Goal: Information Seeking & Learning: Compare options

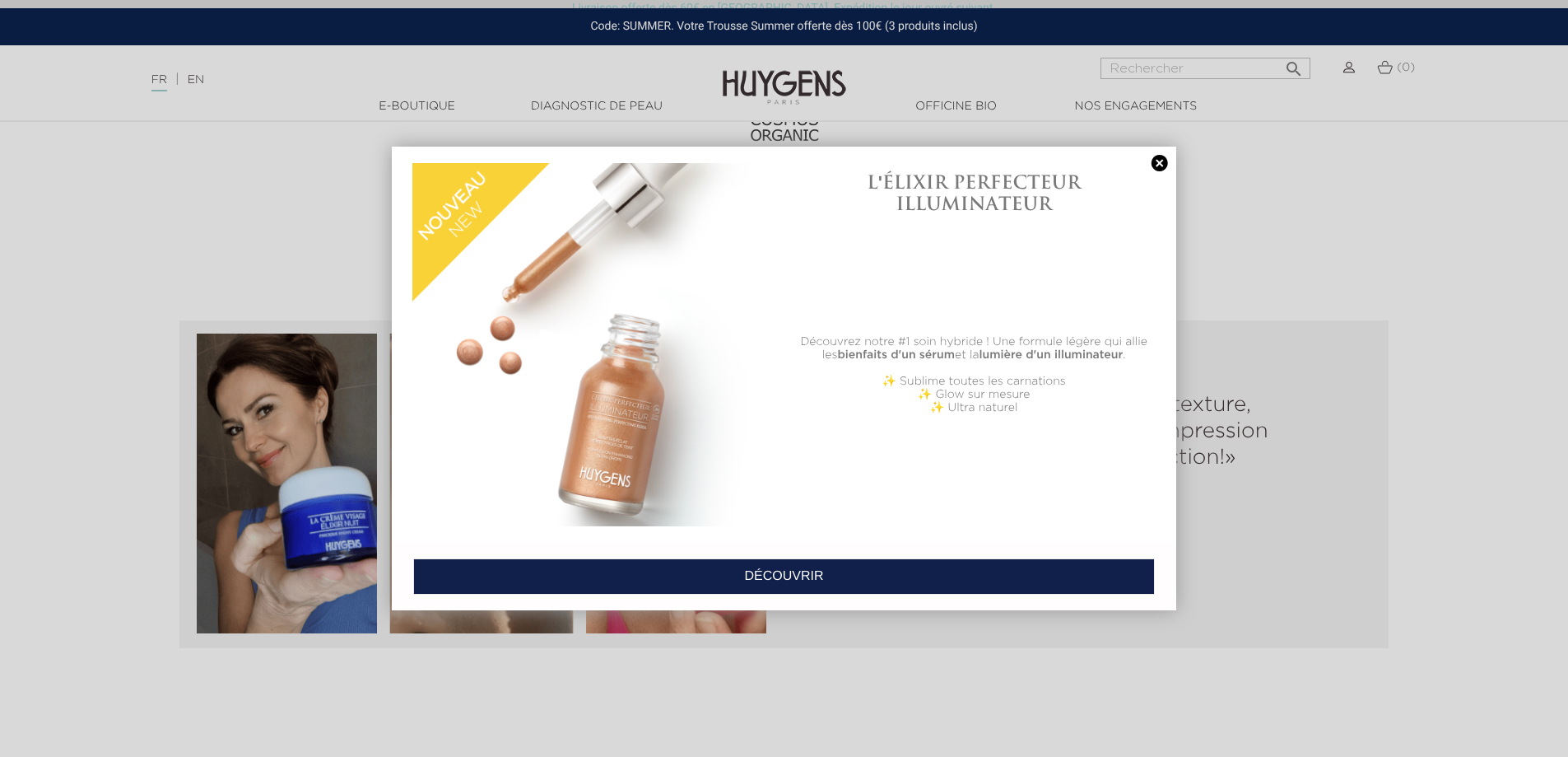
scroll to position [1895, 0]
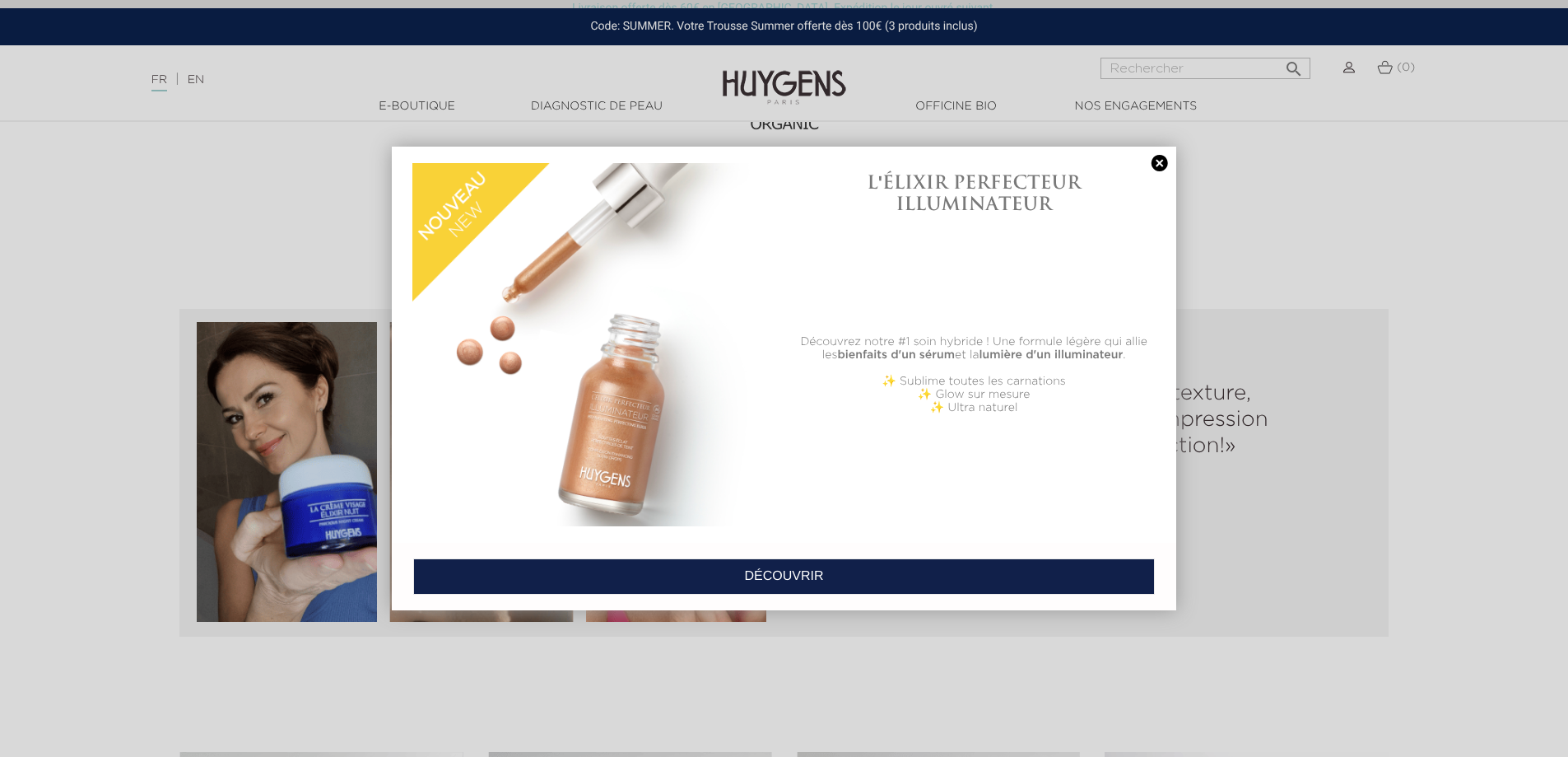
click at [1163, 164] on link at bounding box center [1160, 163] width 23 height 18
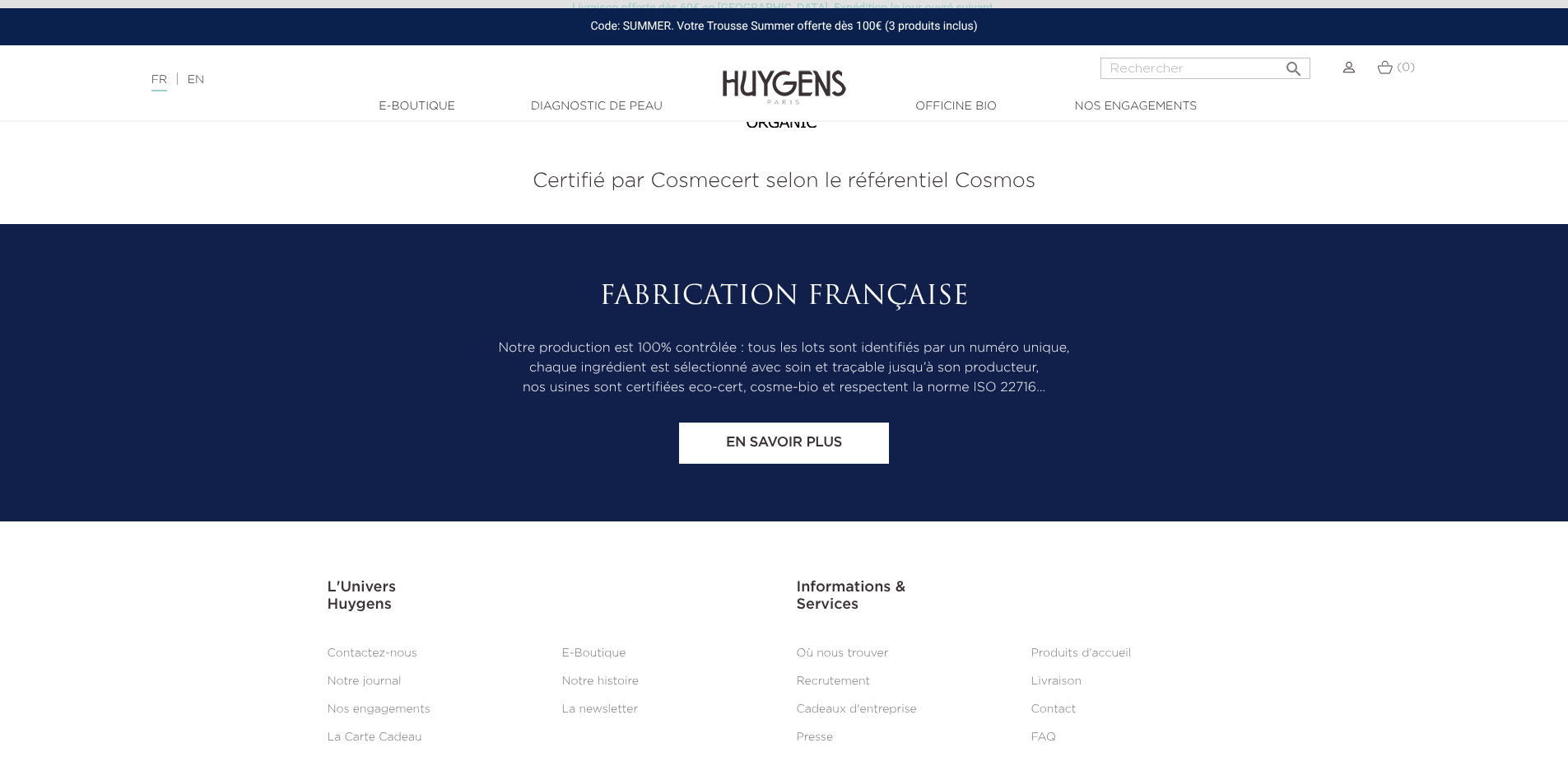
scroll to position [6856, 0]
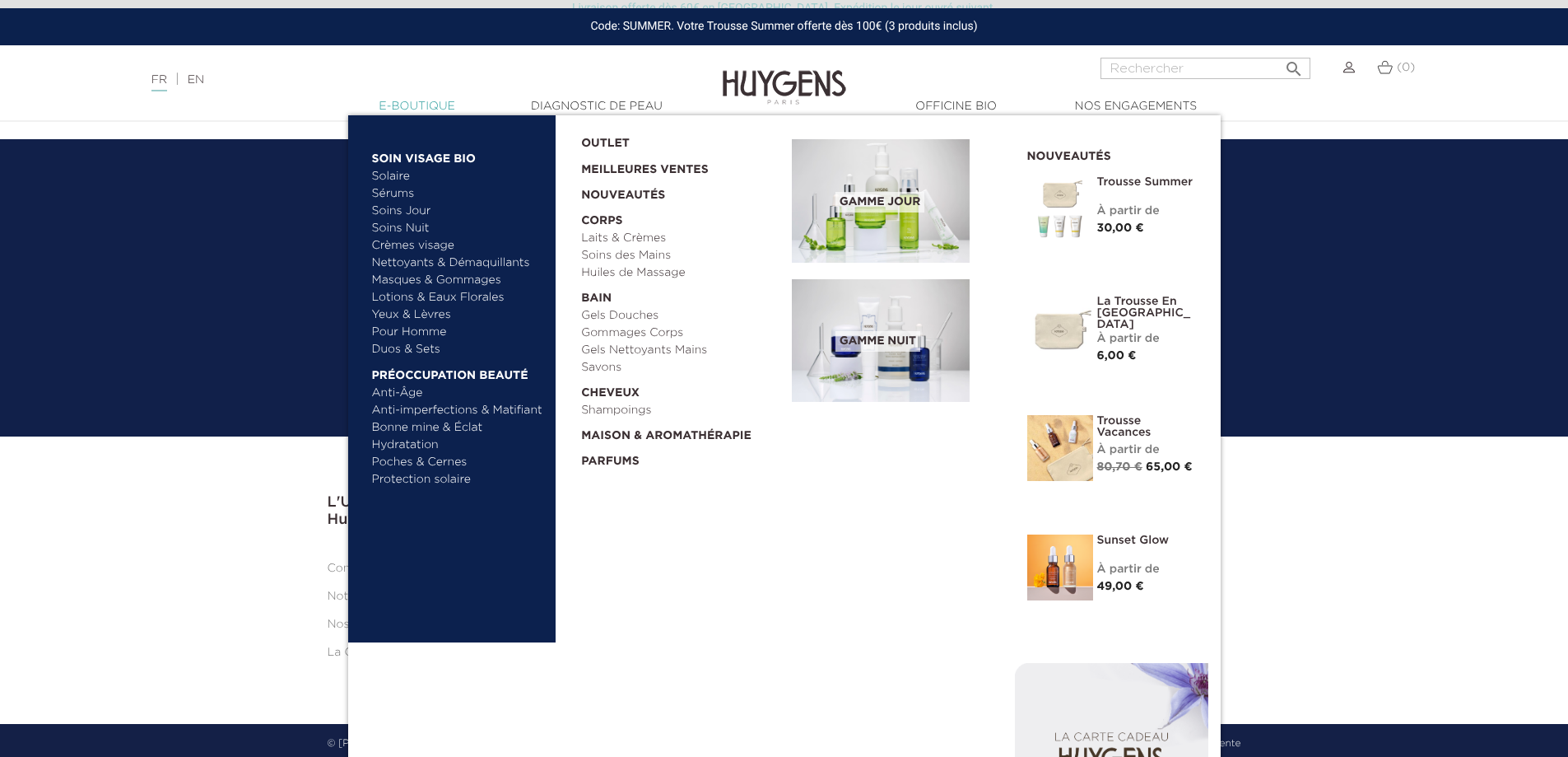
click at [444, 110] on link "  E-Boutique" at bounding box center [417, 106] width 164 height 18
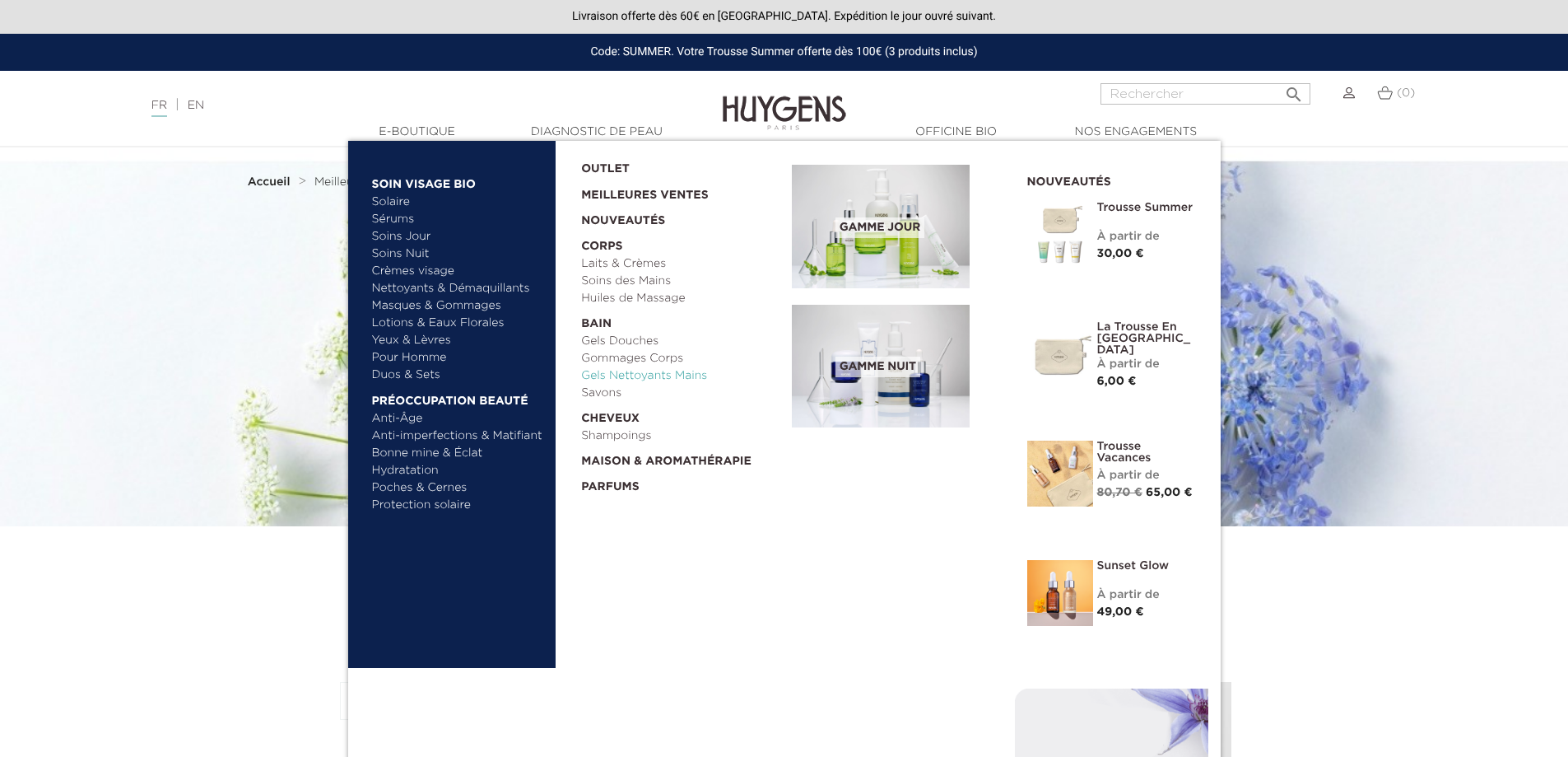
click at [631, 370] on link "Gels Nettoyants Mains" at bounding box center [681, 376] width 199 height 18
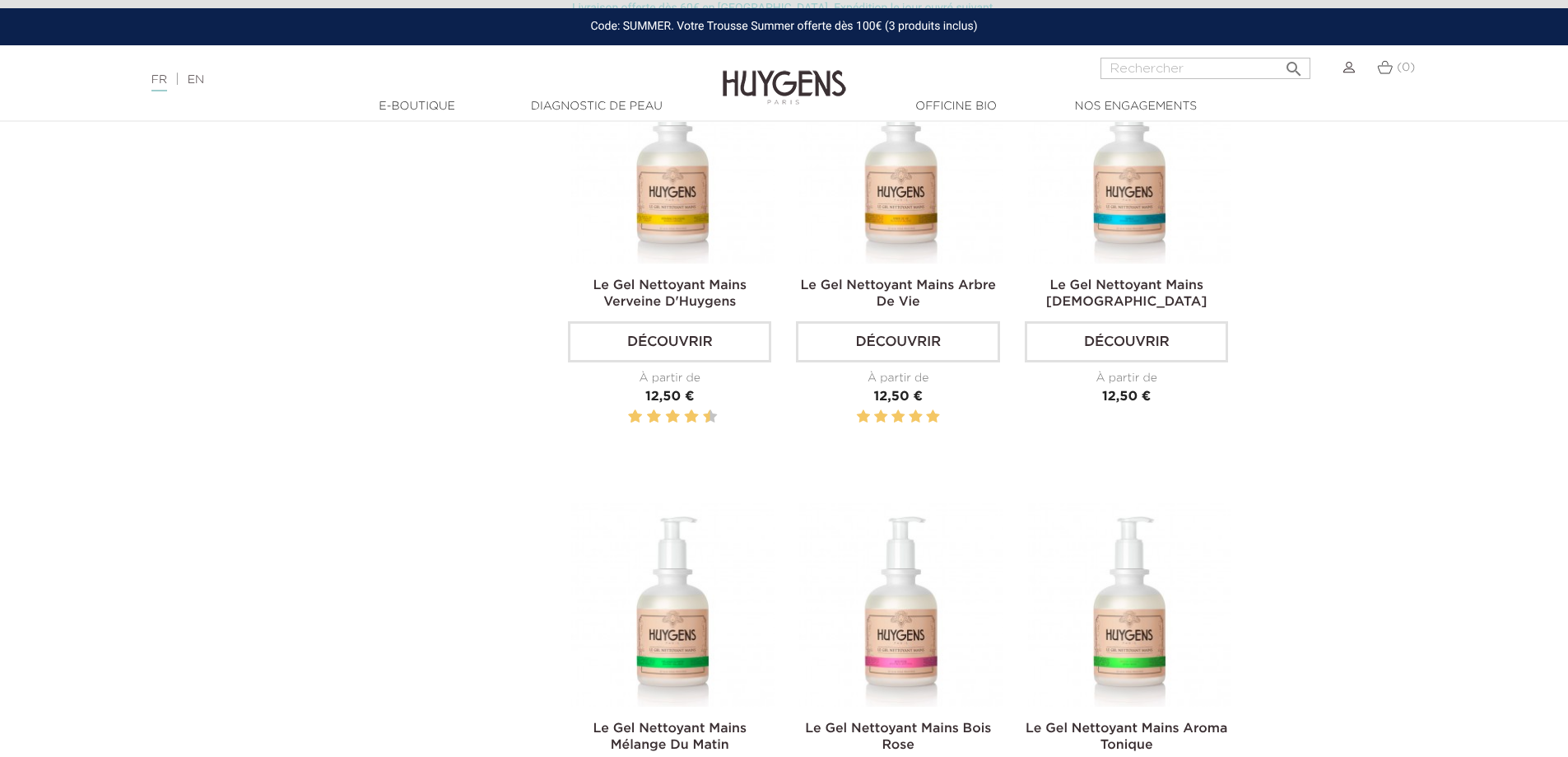
scroll to position [577, 0]
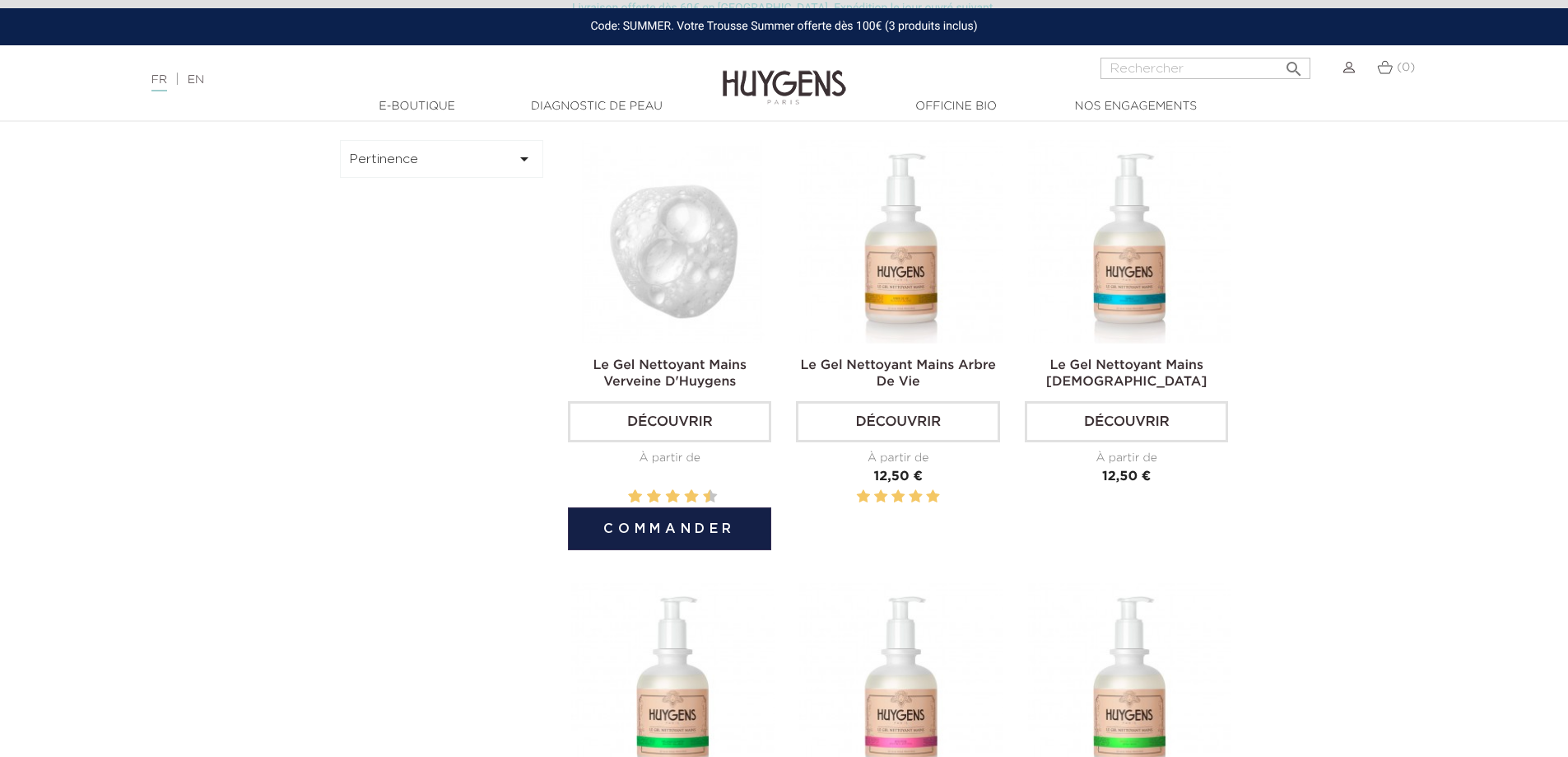
click at [670, 425] on link "Découvrir" at bounding box center [670, 421] width 204 height 41
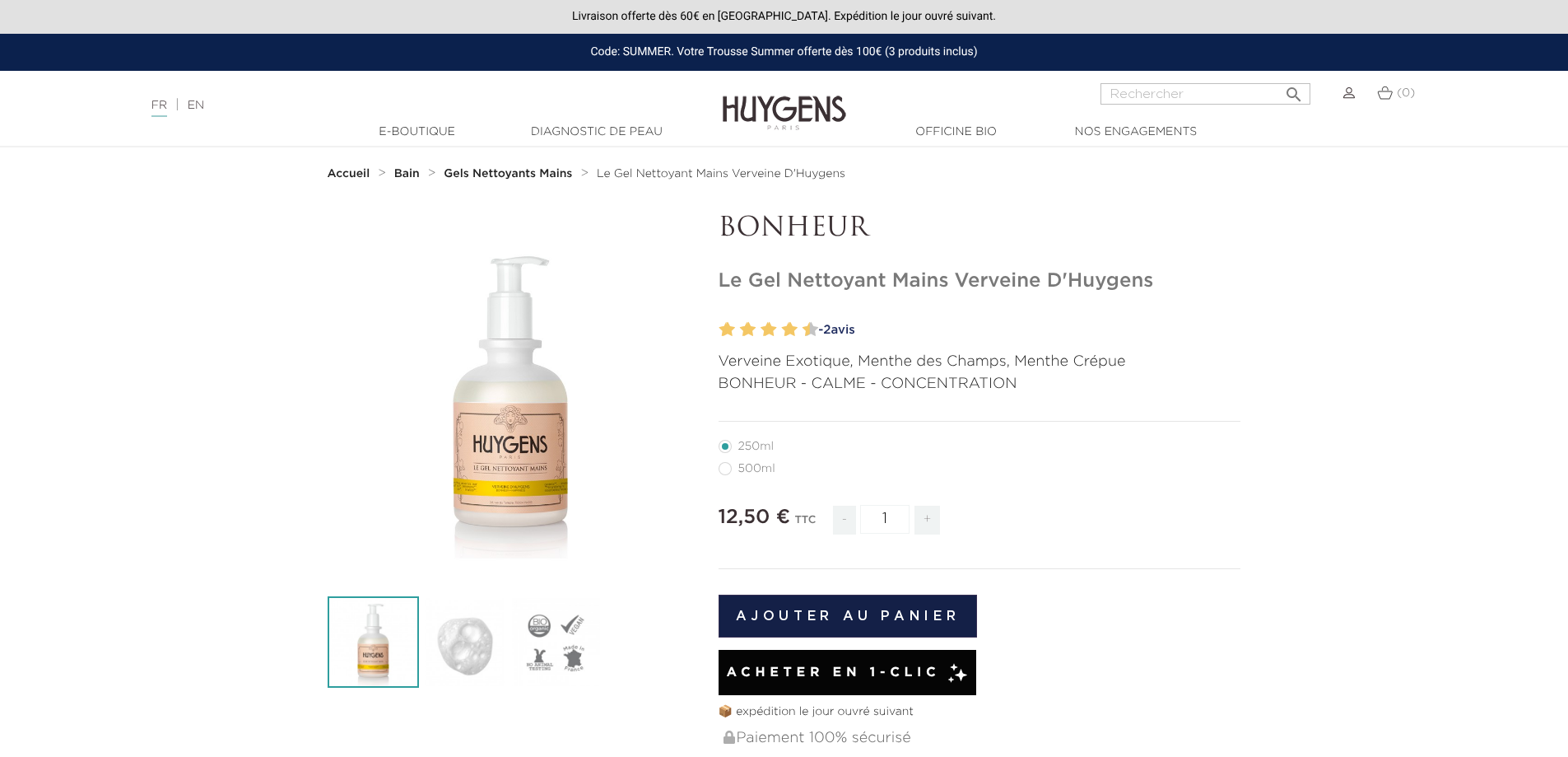
click at [1450, 583] on section "  " at bounding box center [784, 667] width 1568 height 910
click at [537, 175] on strong "Gels Nettoyants Mains" at bounding box center [508, 174] width 128 height 12
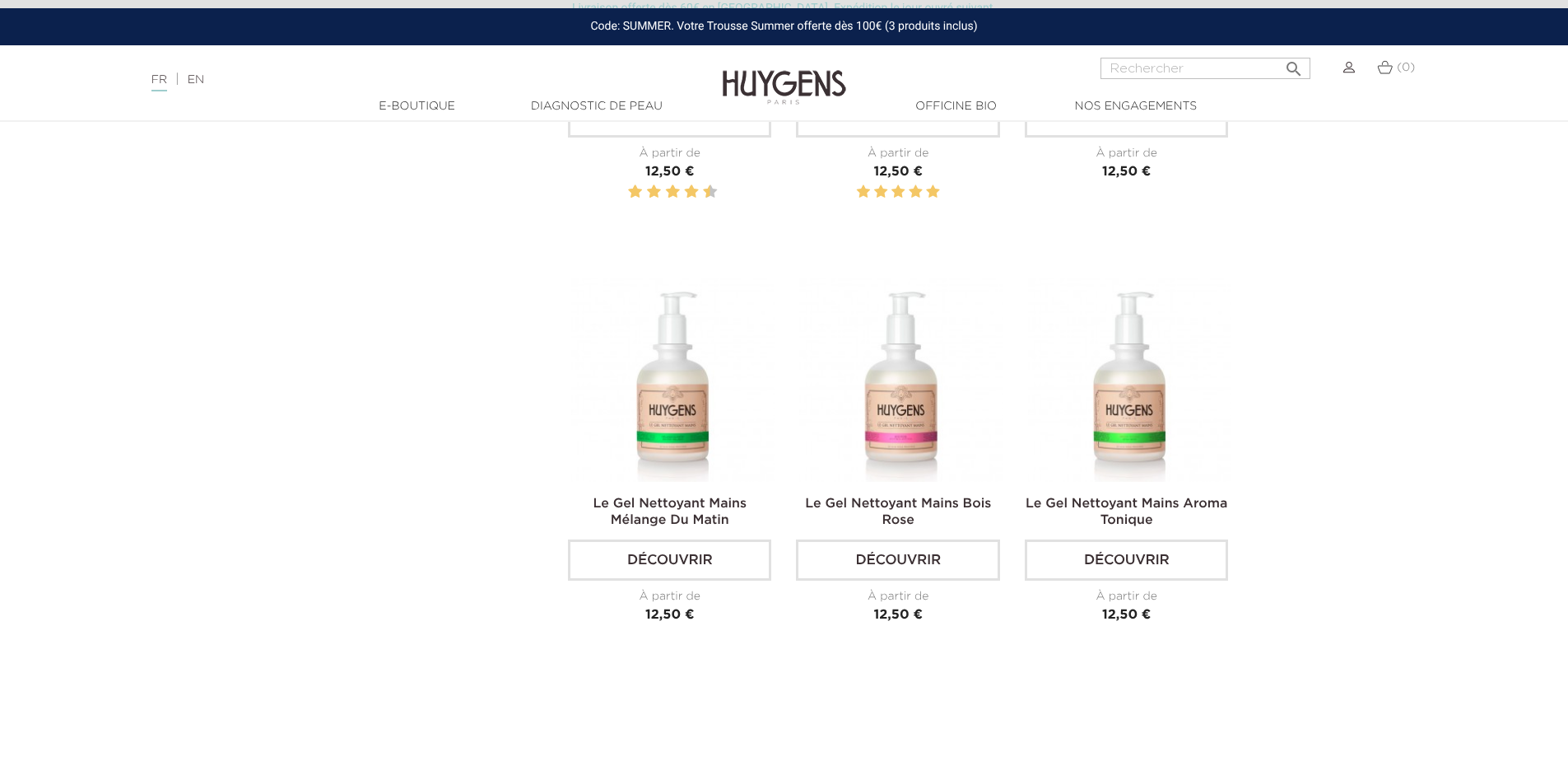
scroll to position [906, 0]
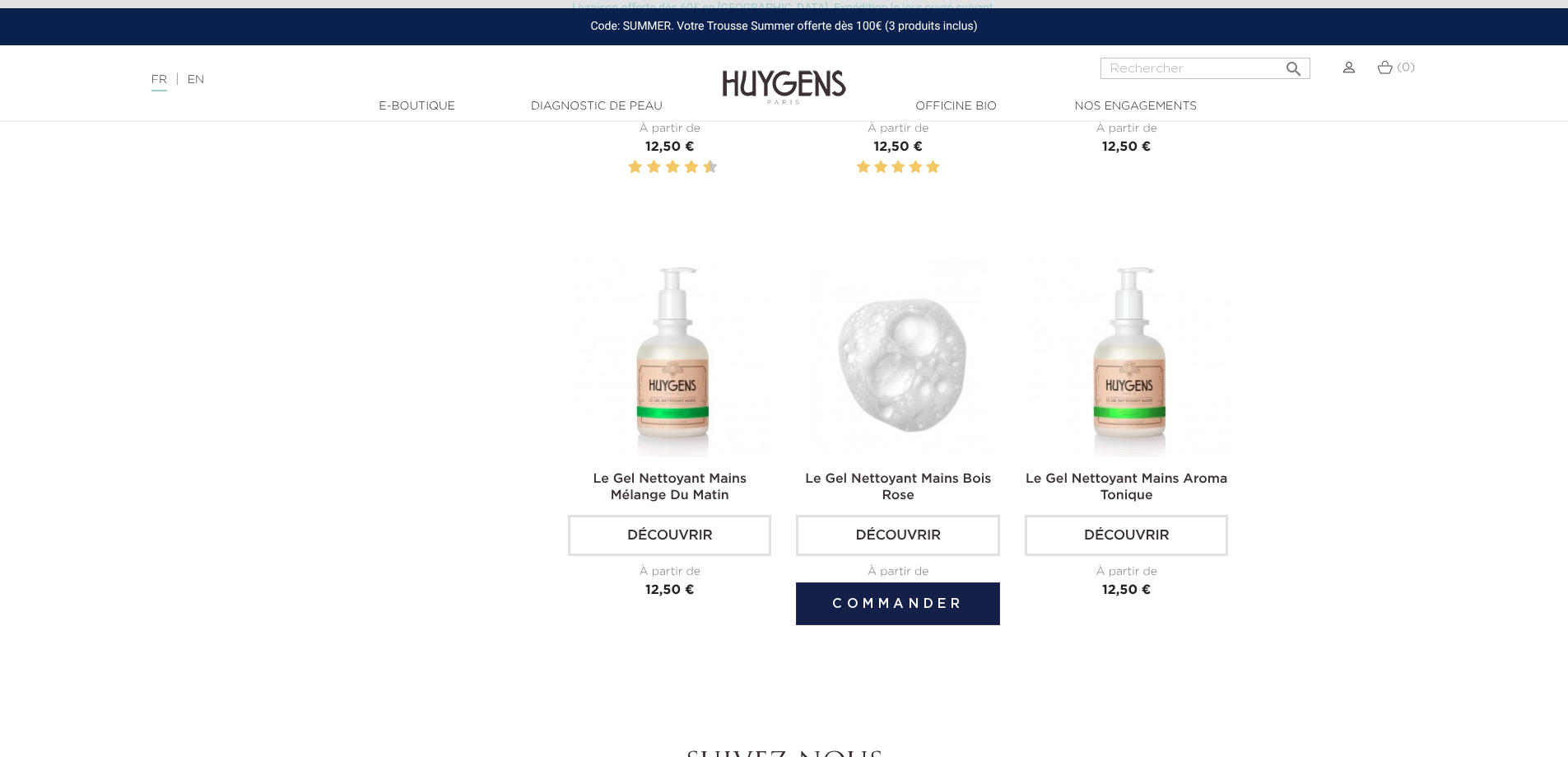
click at [884, 424] on img at bounding box center [901, 355] width 204 height 204
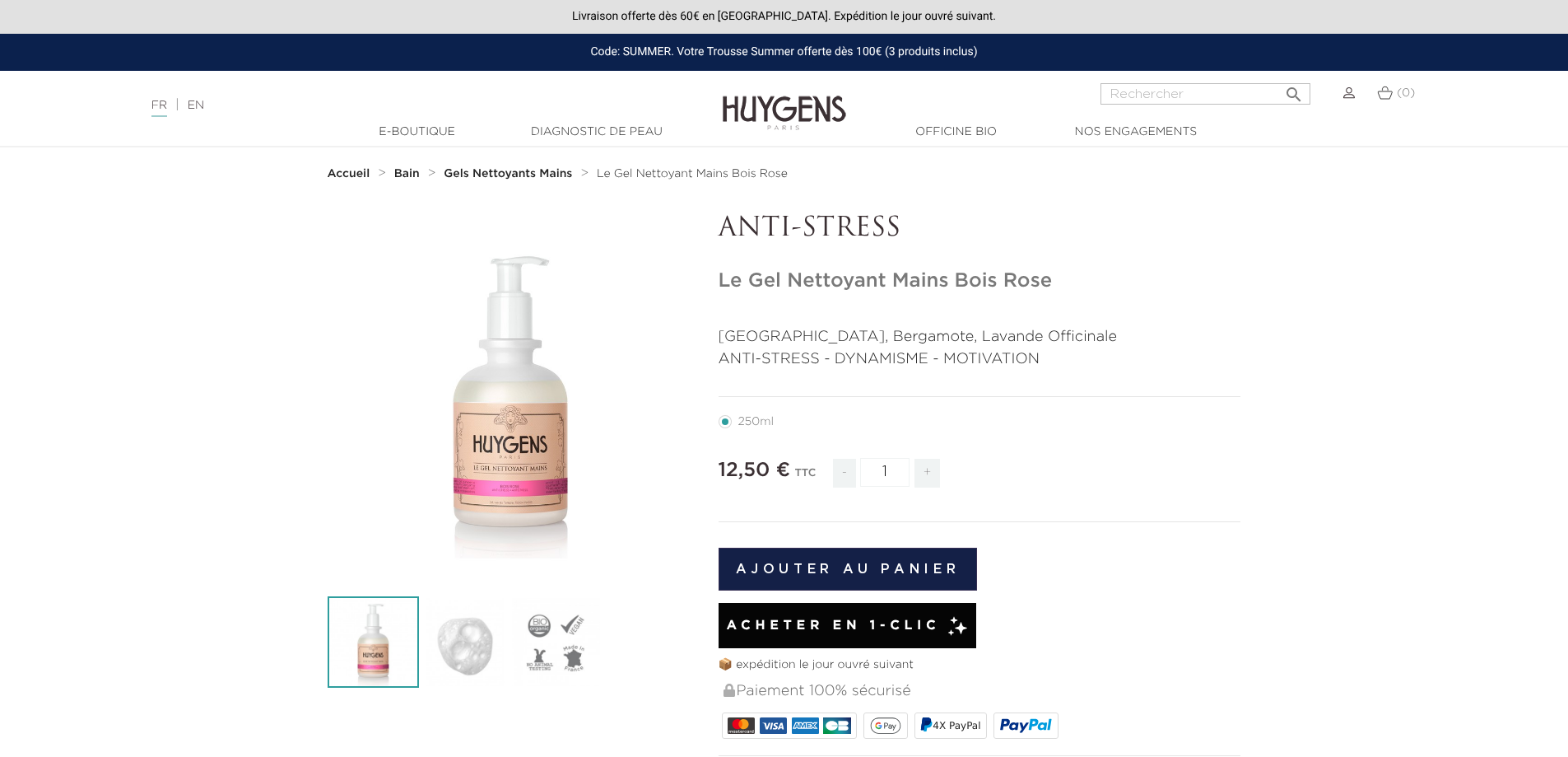
click at [538, 171] on strong "Gels Nettoyants Mains" at bounding box center [508, 174] width 128 height 12
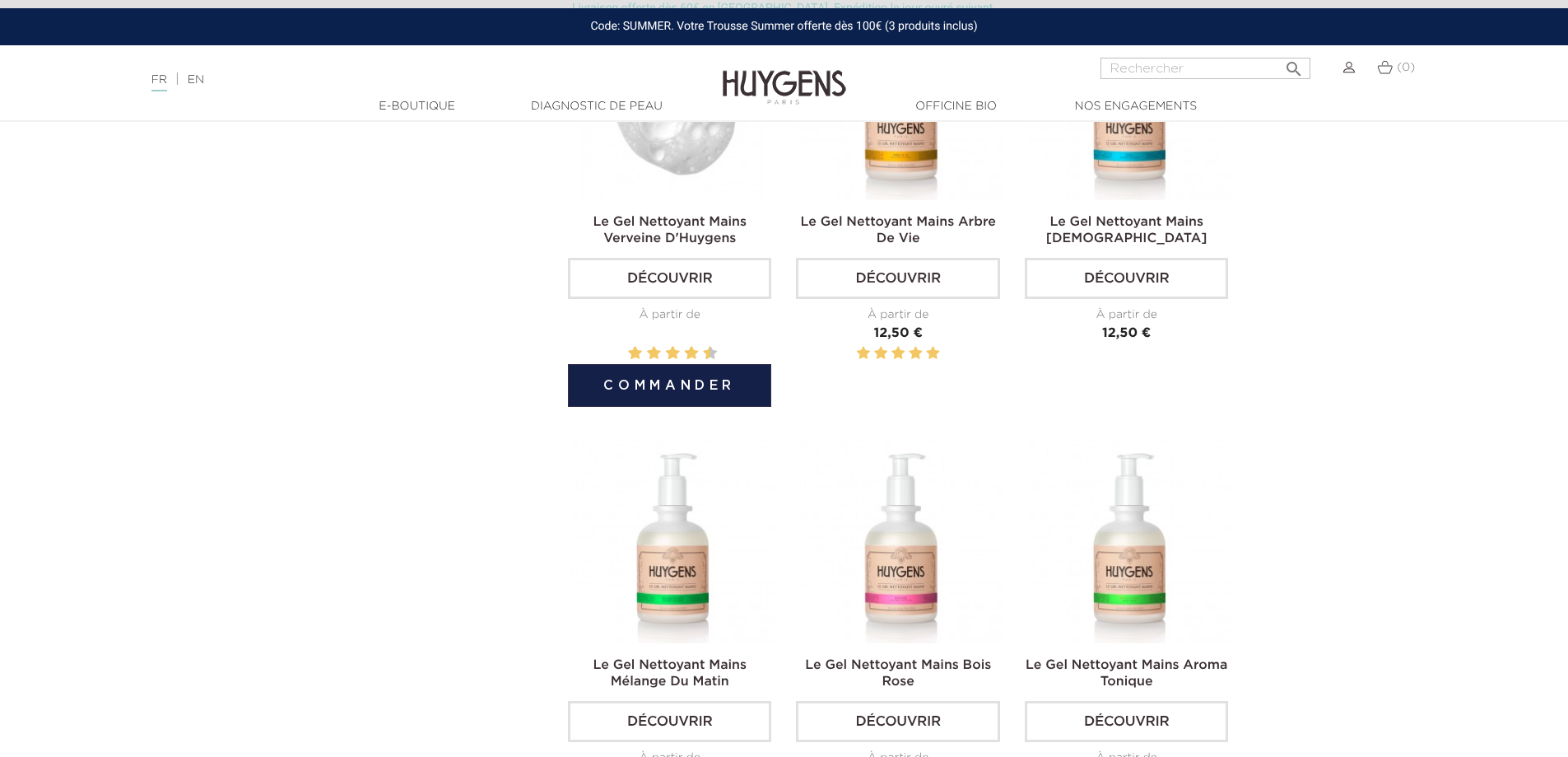
scroll to position [741, 0]
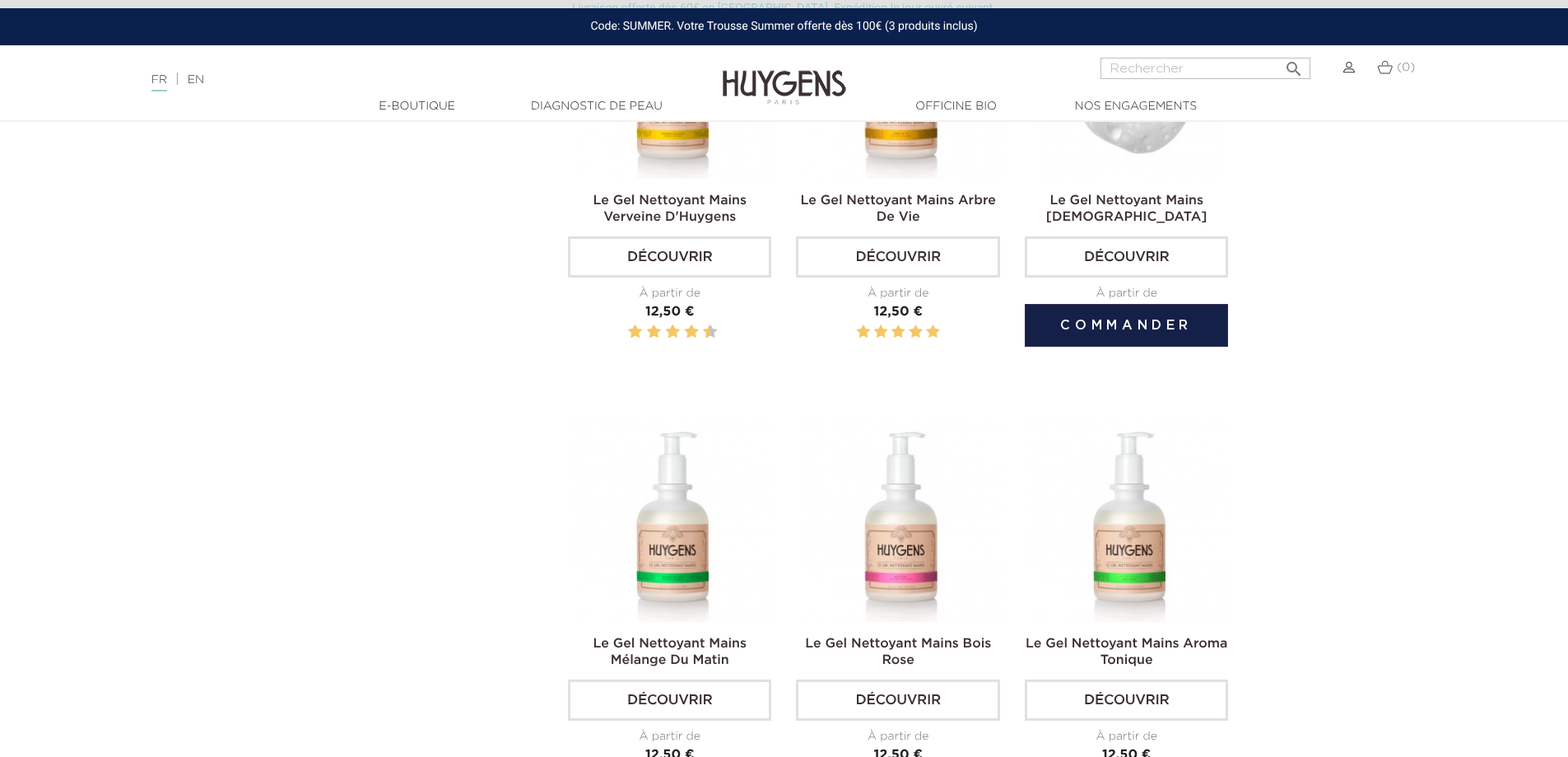
click at [1149, 217] on link "Le Gel Nettoyant Mains [DEMOGRAPHIC_DATA]" at bounding box center [1127, 209] width 162 height 29
